Goal: Transaction & Acquisition: Purchase product/service

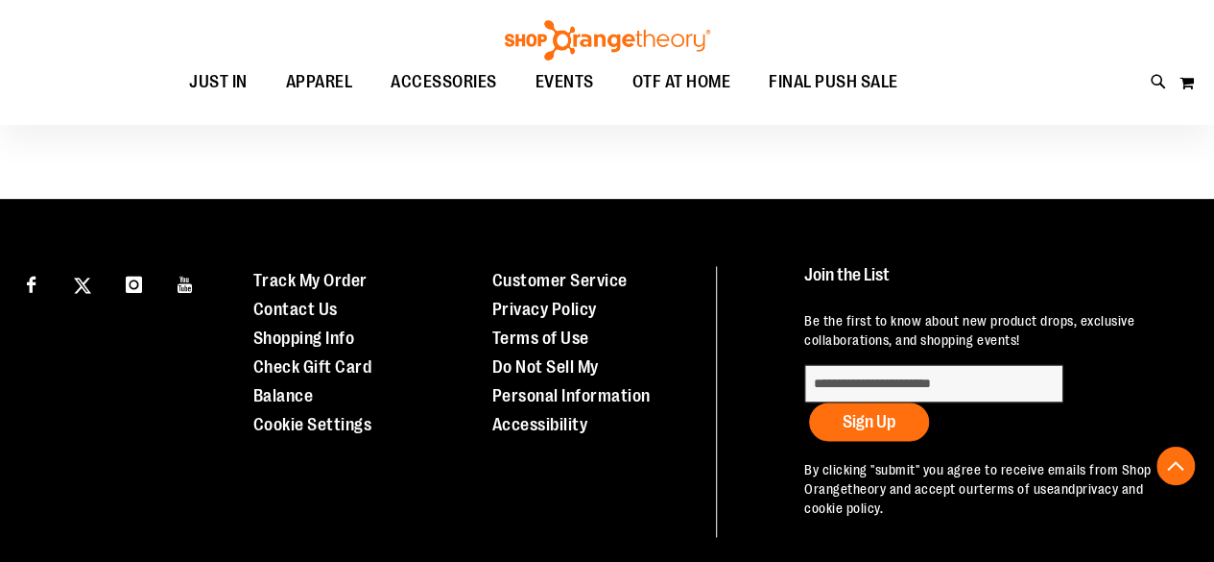
scroll to position [1306, 0]
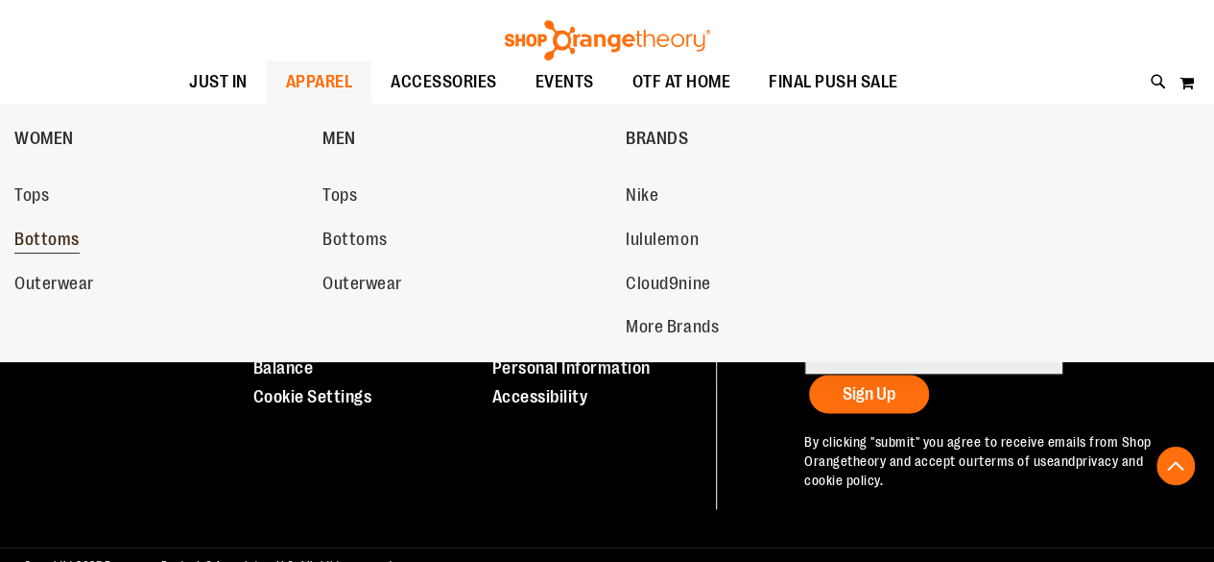
click at [62, 239] on span "Bottoms" at bounding box center [46, 241] width 65 height 24
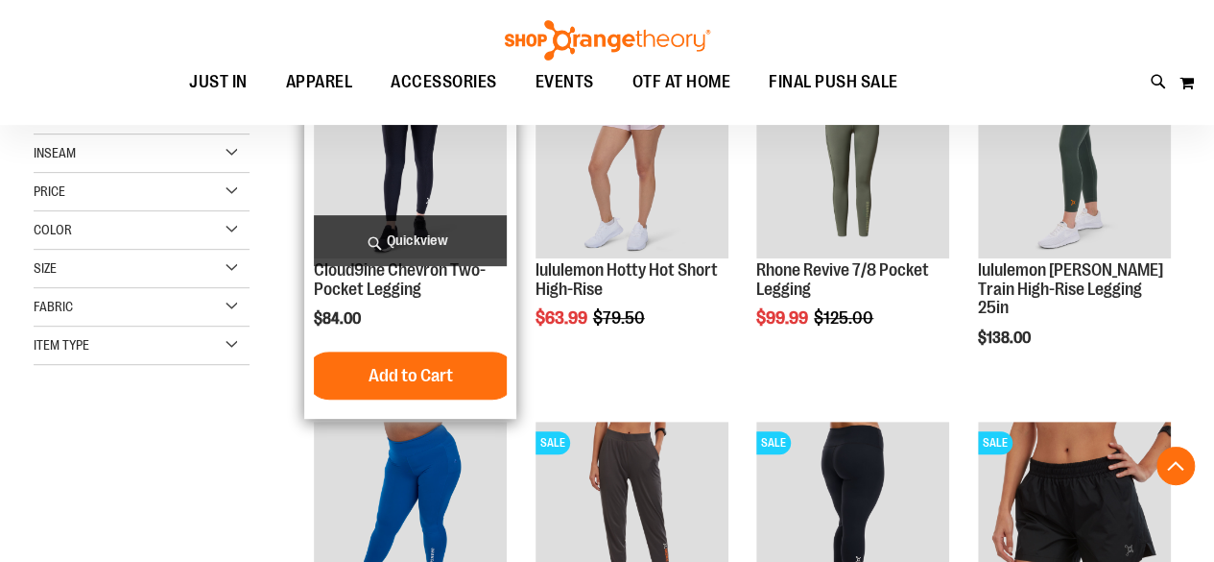
scroll to position [504, 0]
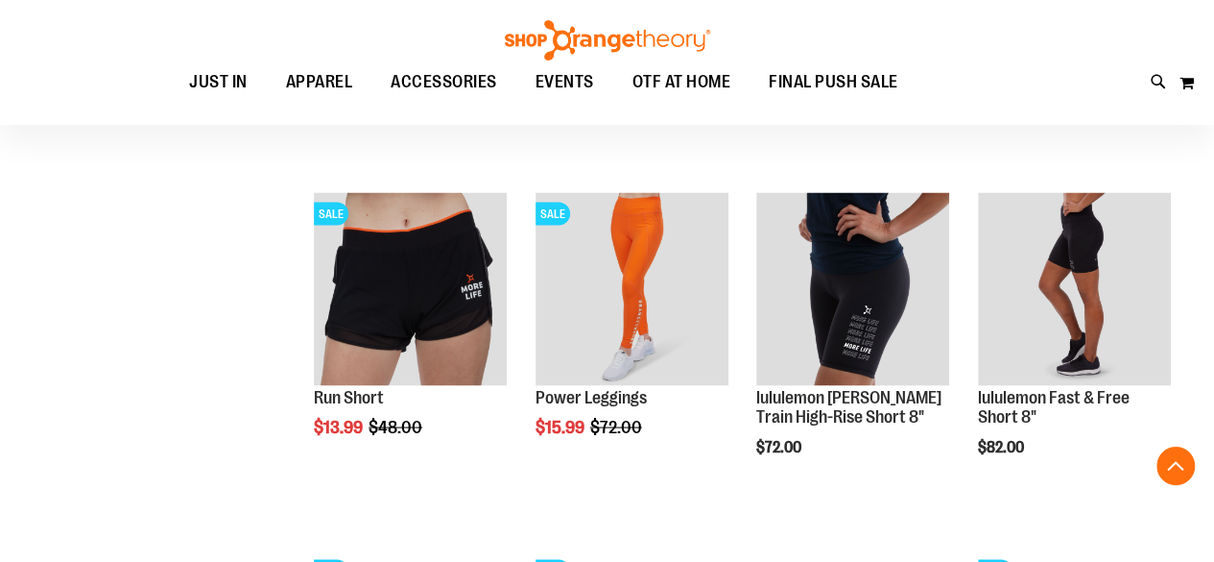
scroll to position [1920, 0]
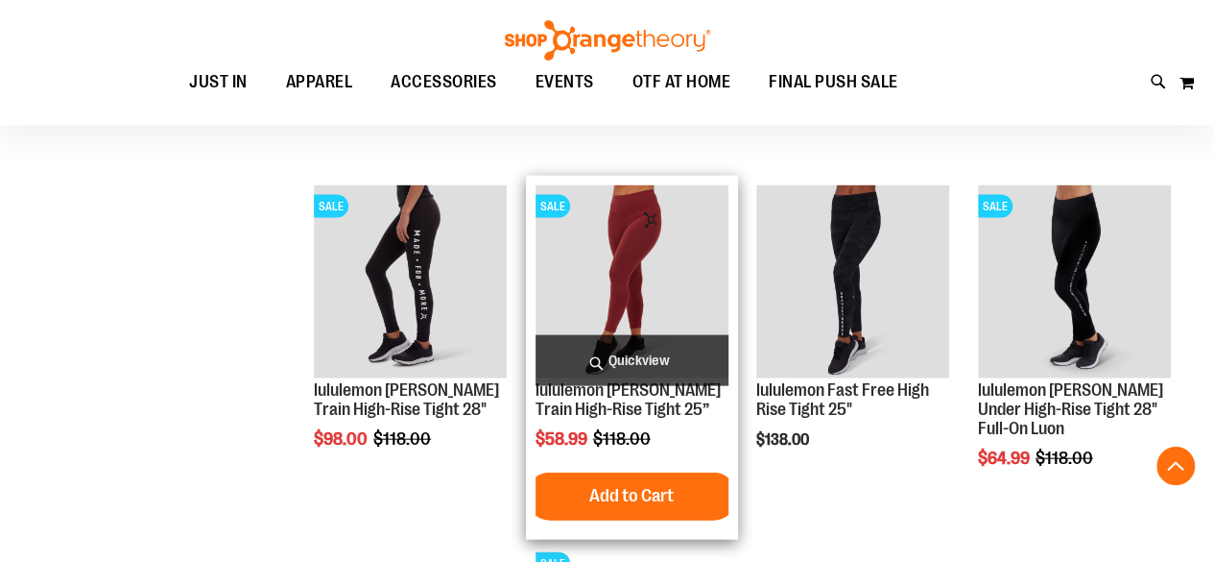
scroll to position [1978, 0]
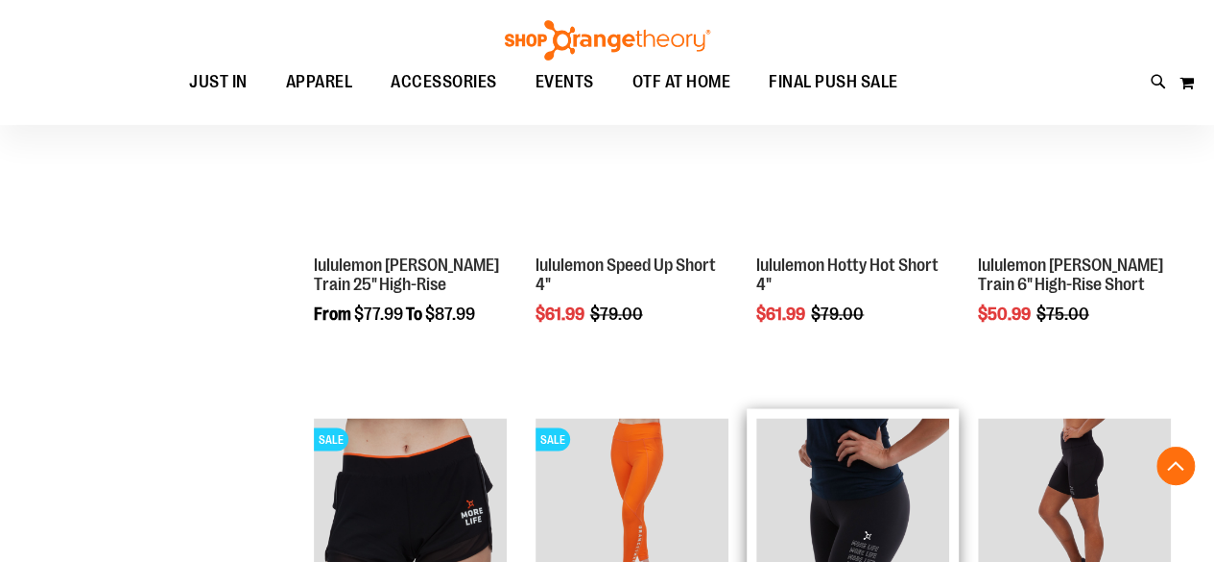
scroll to position [1286, 0]
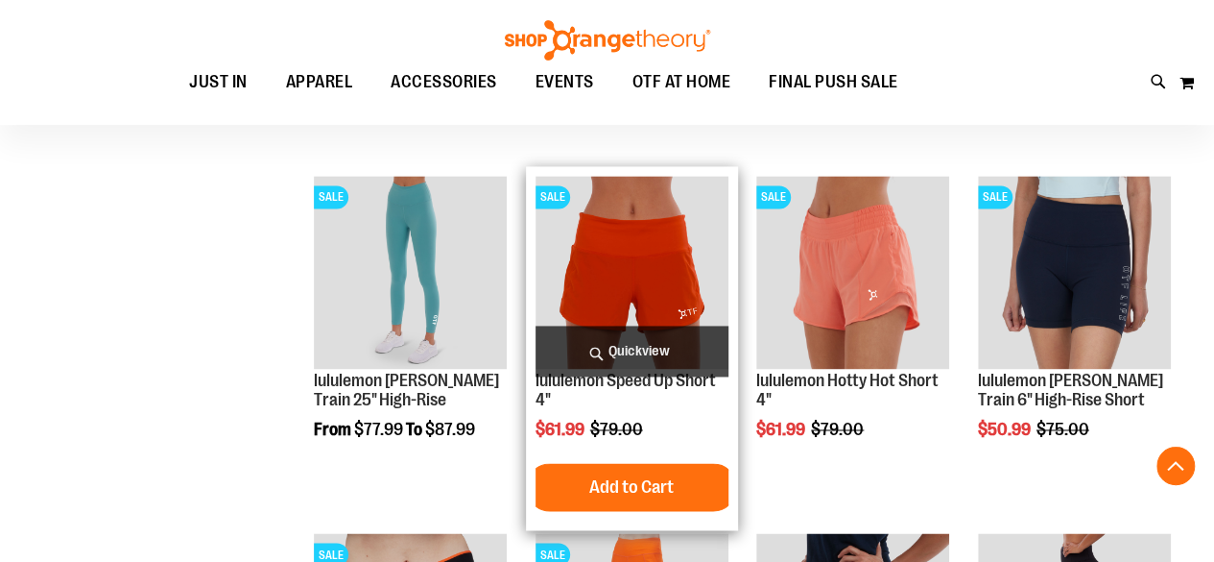
click at [659, 256] on img "product" at bounding box center [632, 272] width 193 height 193
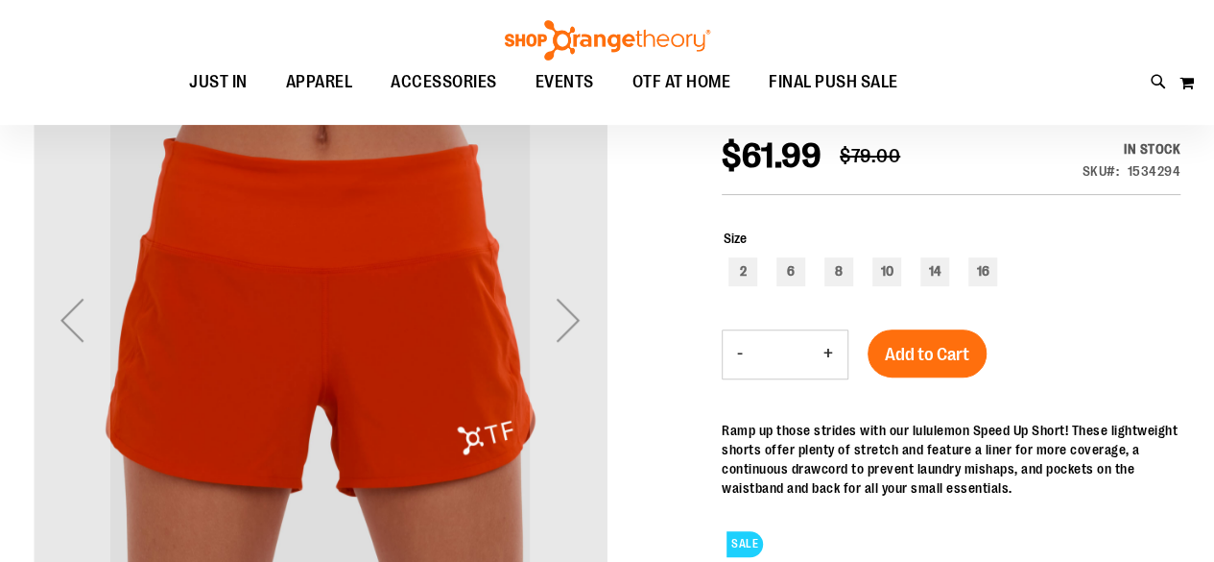
scroll to position [254, 0]
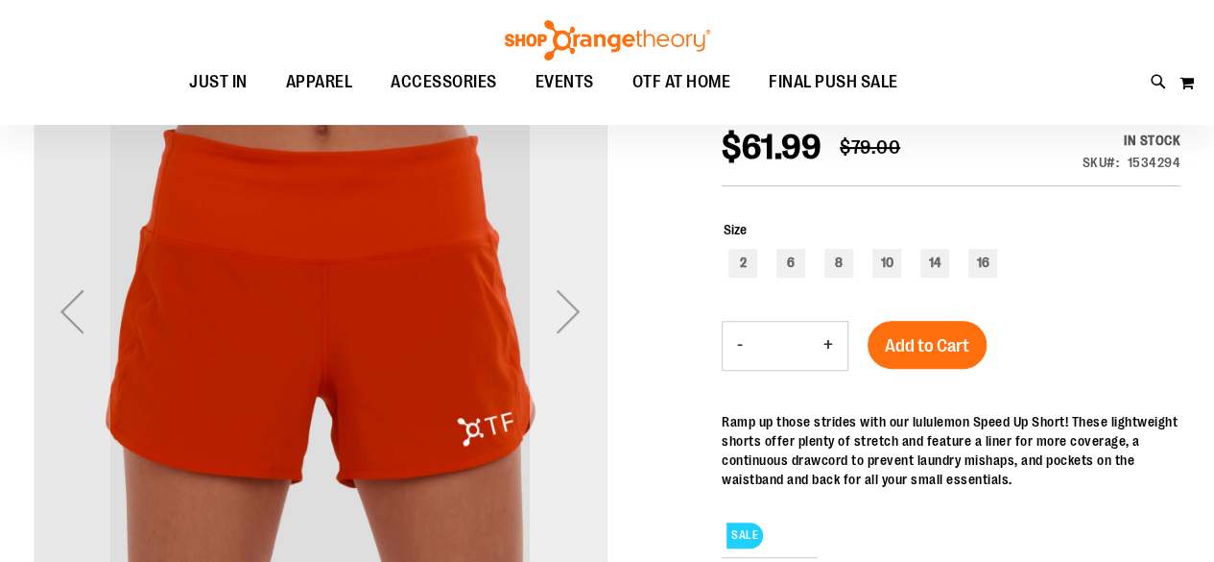
click at [577, 314] on div "Next" at bounding box center [568, 311] width 77 height 77
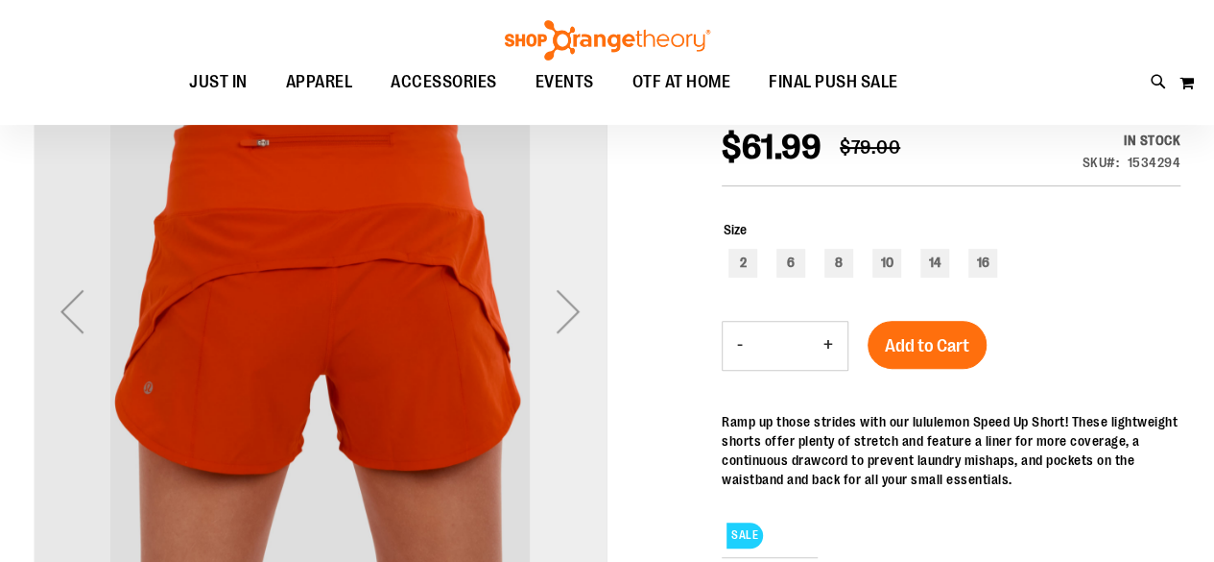
click at [577, 314] on div "Next" at bounding box center [568, 311] width 77 height 77
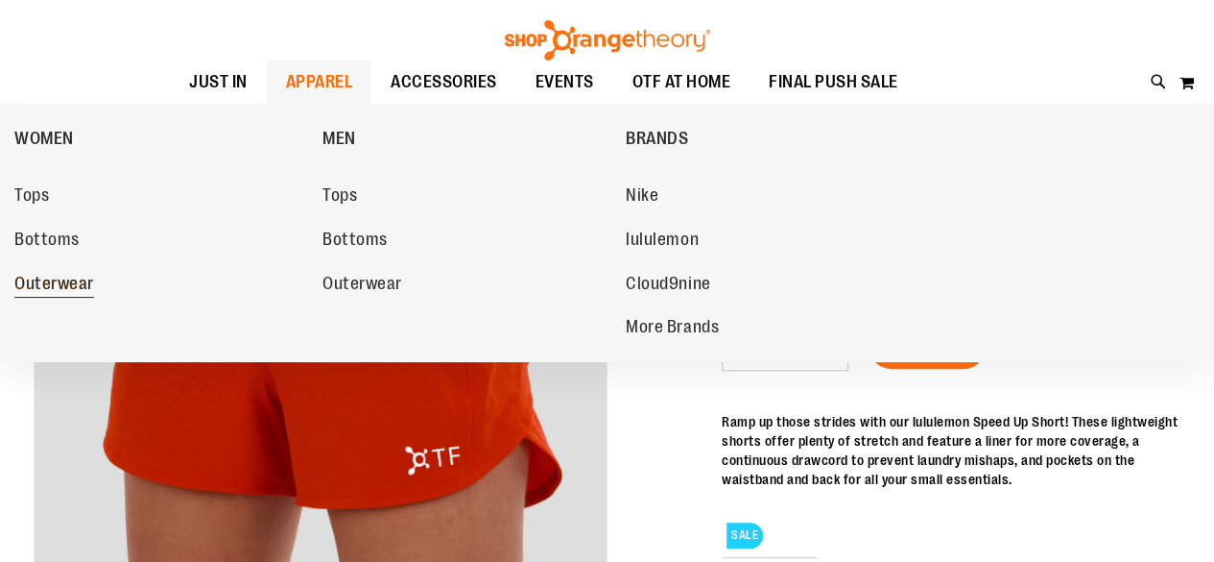
click at [75, 295] on span "Outerwear" at bounding box center [54, 286] width 80 height 24
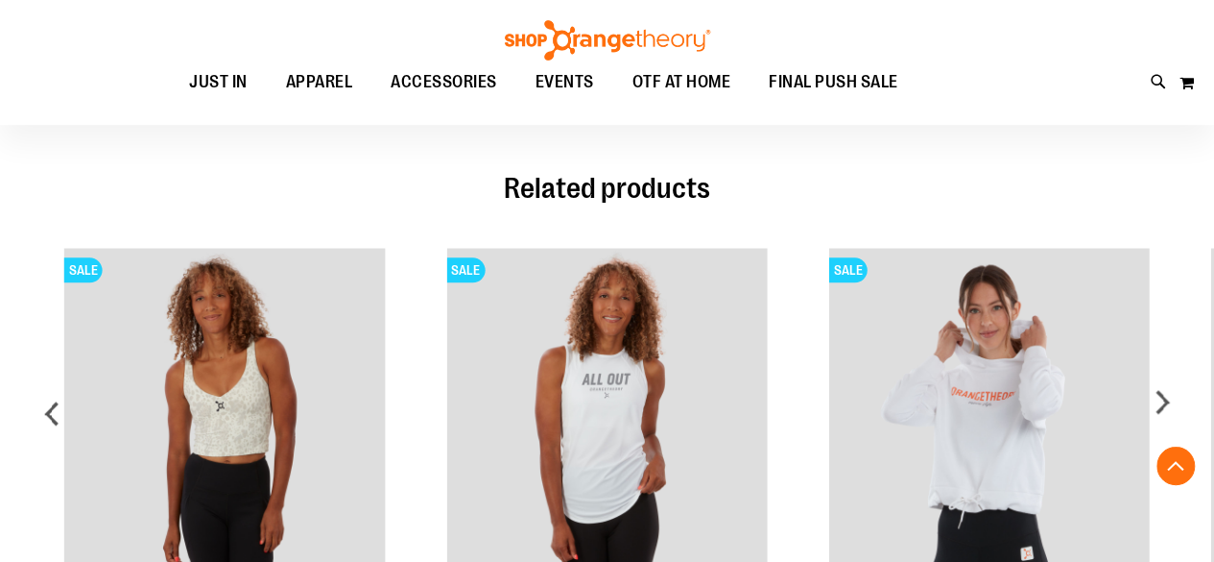
scroll to position [1186, 0]
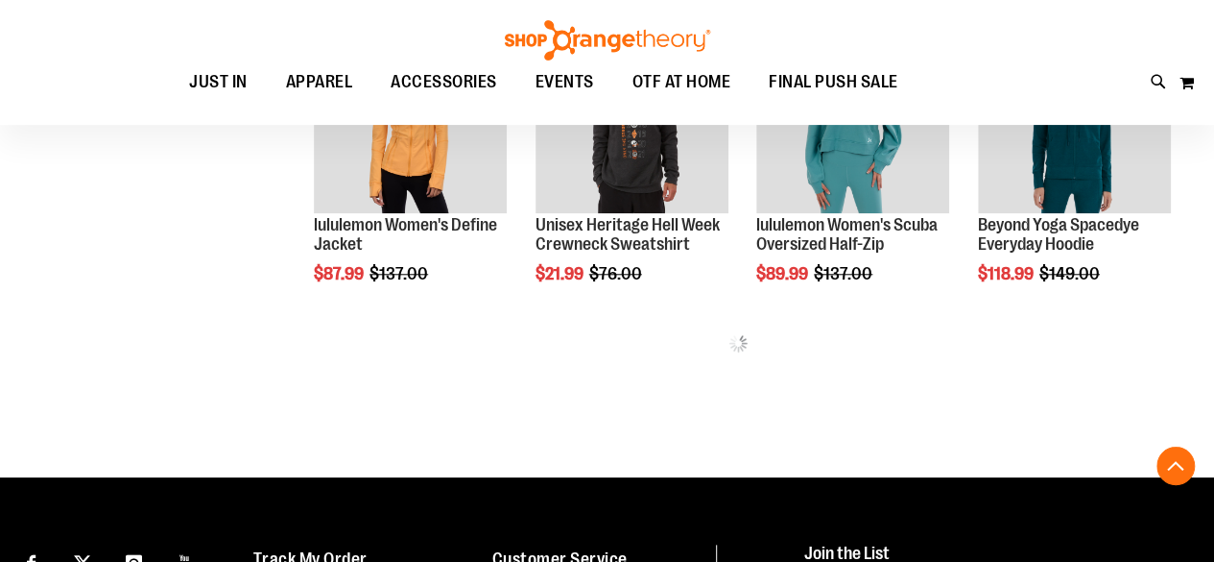
scroll to position [1154, 0]
